Goal: Information Seeking & Learning: Learn about a topic

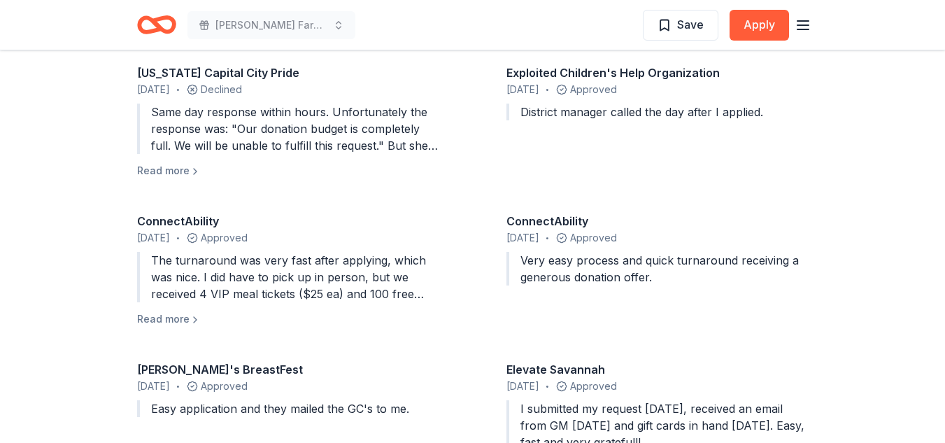
scroll to position [1404, 0]
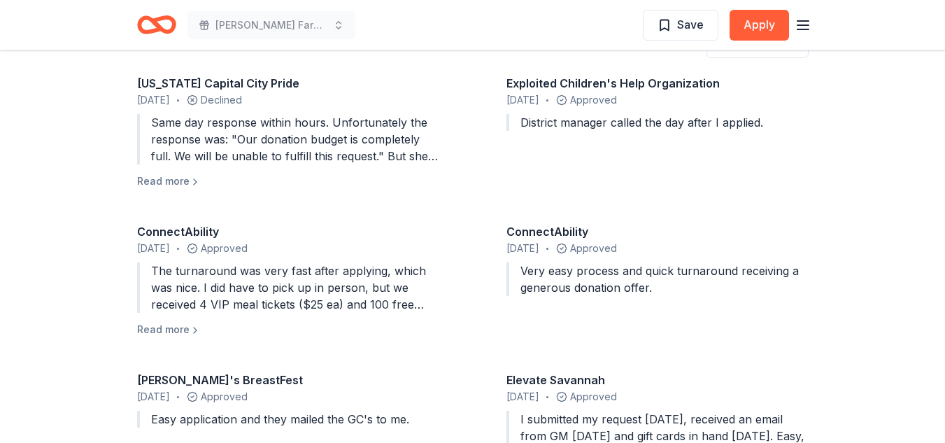
click at [178, 223] on div "ConnectAbility" at bounding box center [288, 231] width 302 height 17
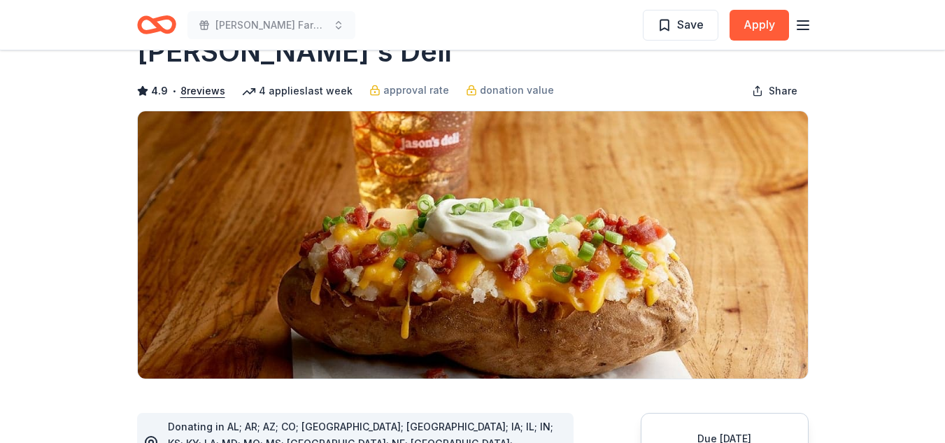
scroll to position [0, 0]
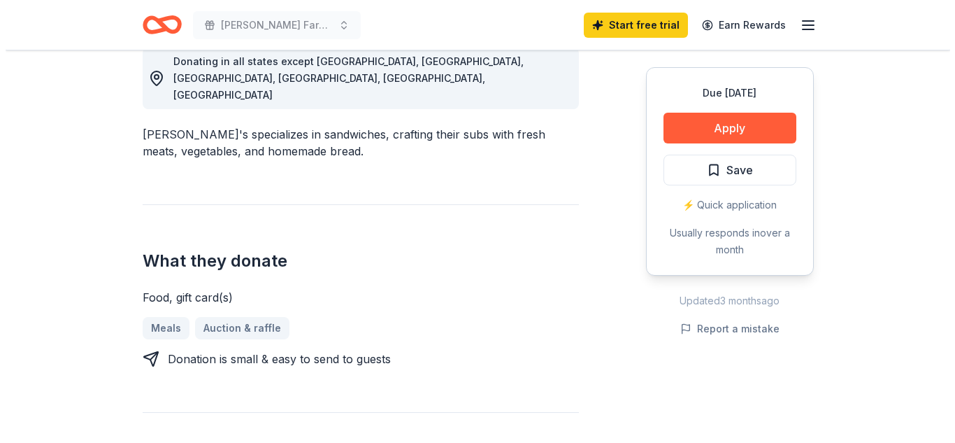
scroll to position [412, 0]
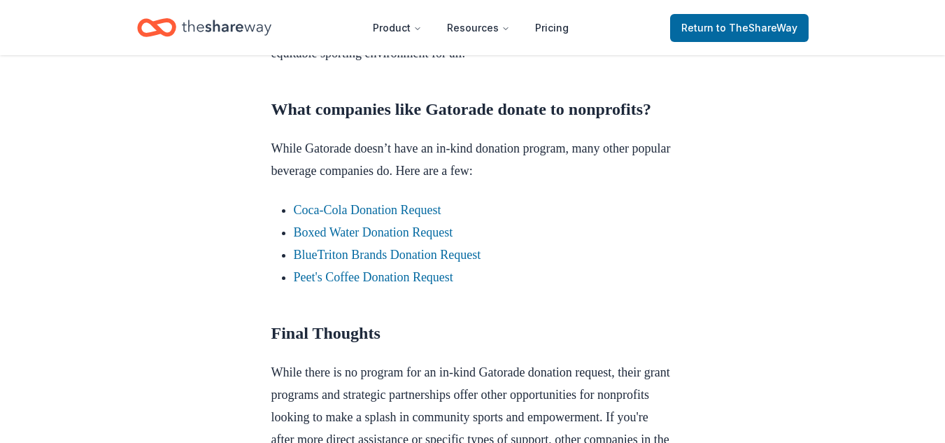
scroll to position [1241, 0]
click at [404, 283] on link "Peet's Coffee Donation Request" at bounding box center [373, 276] width 159 height 14
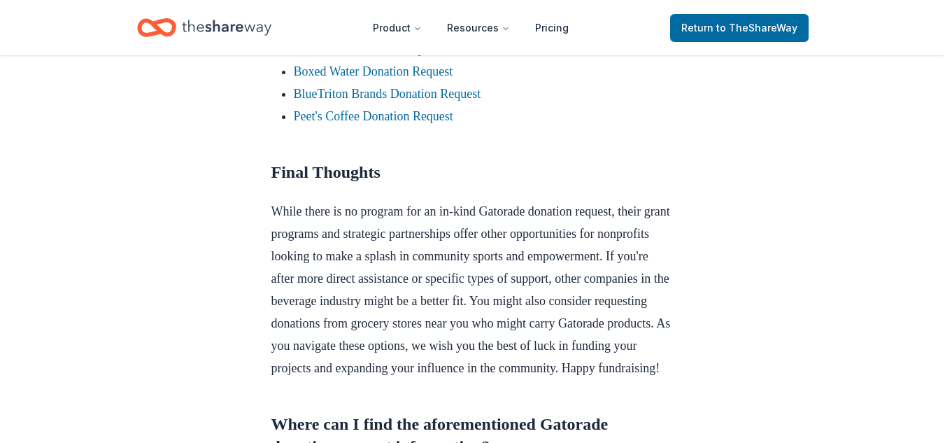
scroll to position [1402, 0]
click at [433, 122] on link "Peet's Coffee Donation Request" at bounding box center [373, 115] width 159 height 14
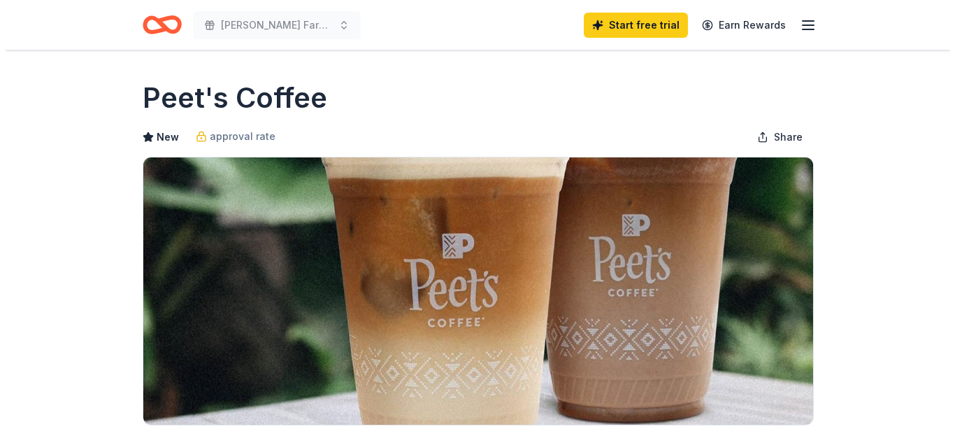
scroll to position [136, 0]
